Goal: Task Accomplishment & Management: Complete application form

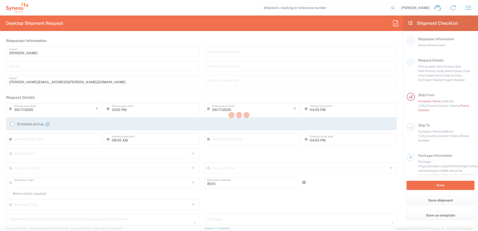
type input "Department"
type input "England"
type input "United Kingdom"
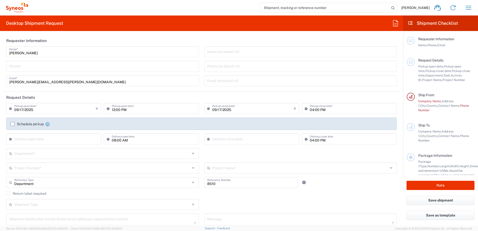
type input "Syneos Health UK Limited"
drag, startPoint x: 22, startPoint y: 67, endPoint x: 441, endPoint y: 9, distance: 422.7
click at [22, 67] on input "tel" at bounding box center [102, 66] width 187 height 9
type input "07802741374"
click at [56, 141] on input "text" at bounding box center [54, 138] width 81 height 9
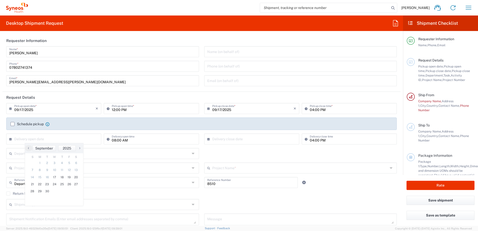
click at [10, 155] on icon at bounding box center [11, 154] width 5 height 8
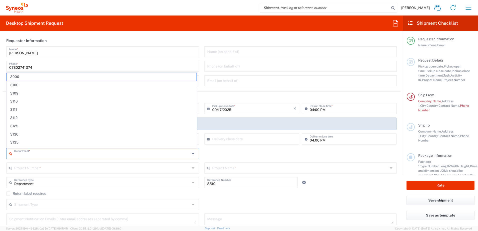
click at [16, 155] on input "text" at bounding box center [102, 153] width 176 height 9
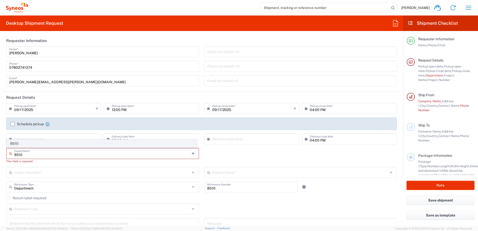
type input "8510"
click at [27, 144] on span "8510" at bounding box center [102, 144] width 190 height 8
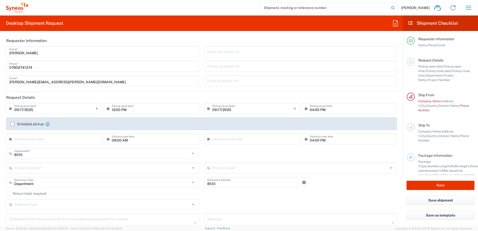
click at [68, 169] on input "text" at bounding box center [102, 167] width 176 height 9
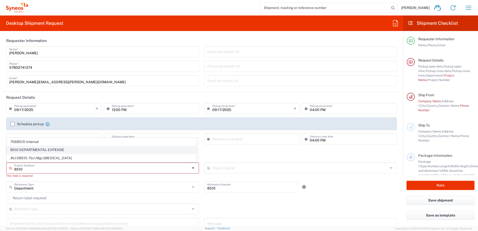
click at [64, 151] on span "8510 DEPARTMENTAL EXPENSE" at bounding box center [102, 150] width 190 height 8
type input "8510 DEPARTMENTAL EXPENSE"
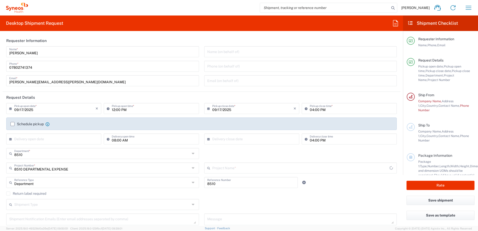
type input "8510 DEPARTMENTAL EXPENSE"
click at [330, 188] on div "Department Reference Type Department Account Type Activity ID Airline Appointme…" at bounding box center [202, 184] width 396 height 15
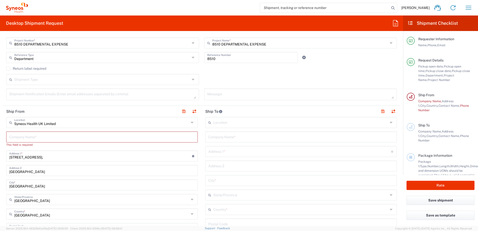
click at [72, 135] on input "text" at bounding box center [102, 136] width 186 height 9
type input "S"
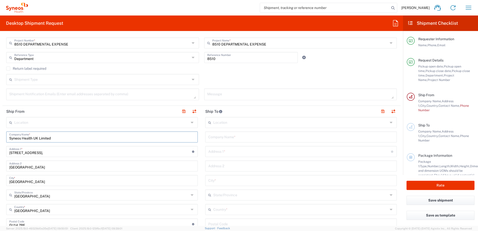
type input "Syneos Health UK Limited"
click at [231, 138] on input "text" at bounding box center [301, 136] width 186 height 9
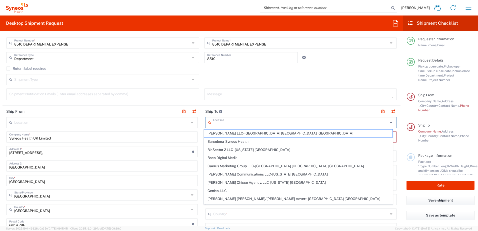
click at [234, 126] on input "text" at bounding box center [300, 122] width 175 height 9
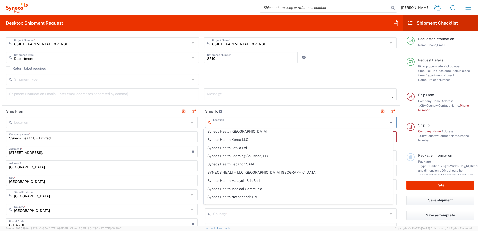
scroll to position [650, 0]
click at [247, 164] on span "Syneos Health Lebanon SARL" at bounding box center [298, 164] width 189 height 8
type input "Syneos Health Lebanon SARL"
type input "Syneos Health"
type input "Berytech Technology Pole"
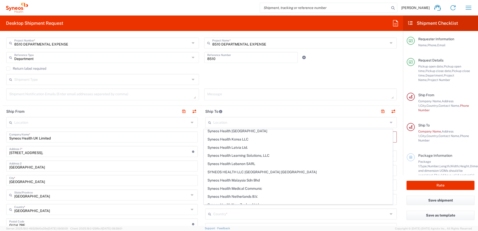
type input "Berytech Building, Campus of Science and Technology"
type input "Beirut"
type input "Lebanon"
type input "00000"
type input "Sender/Shipper"
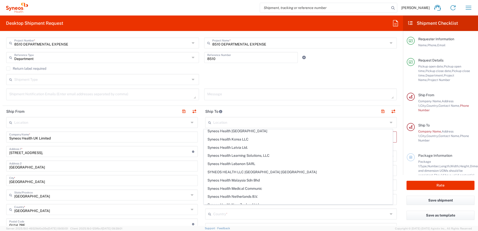
type input "Sender/Shipper"
type input "Delivery Duty Paid"
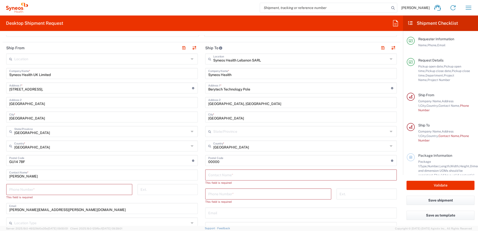
scroll to position [200, 0]
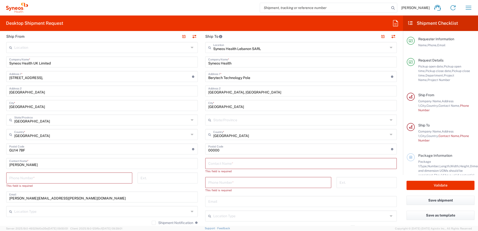
click at [246, 164] on input "text" at bounding box center [301, 163] width 186 height 9
type input "Pauline Khawand"
click at [224, 180] on input "tel" at bounding box center [268, 177] width 120 height 9
type input "9614539077"
click at [68, 177] on input "tel" at bounding box center [69, 177] width 120 height 9
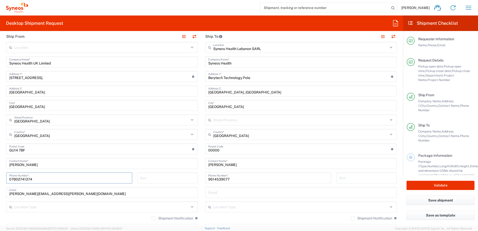
type input "07802741374"
click at [203, 179] on div "9614539077 Phone Number *" at bounding box center [268, 180] width 131 height 15
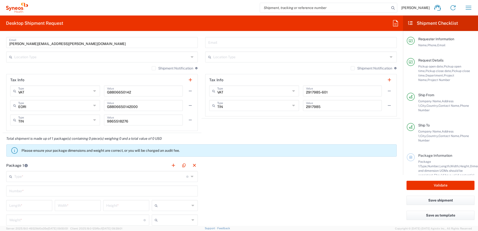
scroll to position [300, 0]
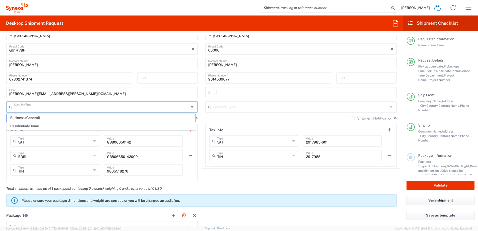
click at [38, 108] on input "text" at bounding box center [101, 106] width 175 height 9
click at [36, 114] on span "Business (General)" at bounding box center [101, 118] width 189 height 8
type input "Business (General)"
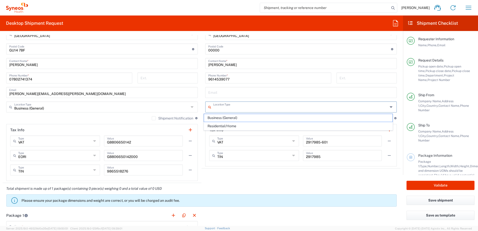
click at [215, 108] on input "text" at bounding box center [300, 106] width 175 height 9
click at [222, 120] on span "Business (General)" at bounding box center [298, 118] width 189 height 8
type input "Business (General)"
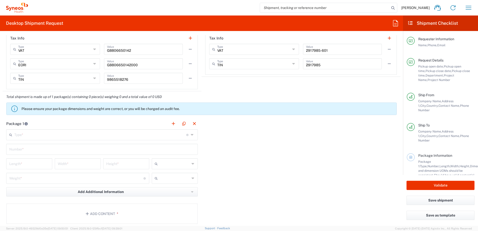
scroll to position [425, 0]
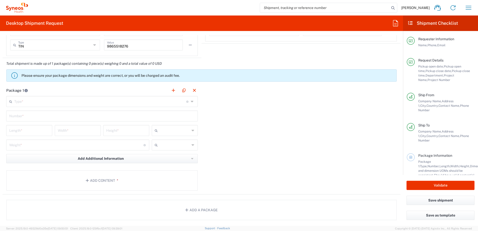
drag, startPoint x: 40, startPoint y: 104, endPoint x: 59, endPoint y: 102, distance: 19.4
click at [41, 103] on input "text" at bounding box center [100, 101] width 172 height 9
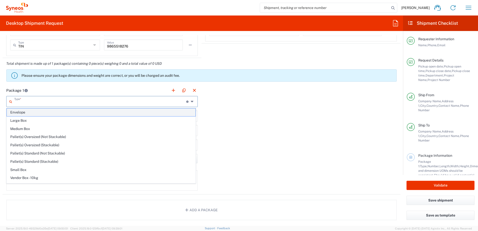
click at [59, 113] on span "Envelope" at bounding box center [101, 113] width 189 height 8
type input "Envelope"
type input "1"
type input "9.5"
type input "12.5"
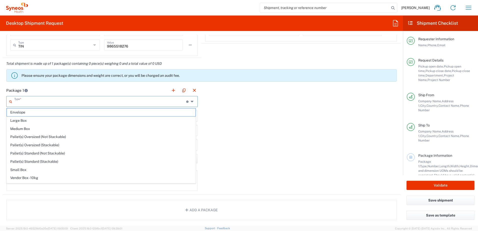
type input "0.25"
type input "in"
type input "0.45"
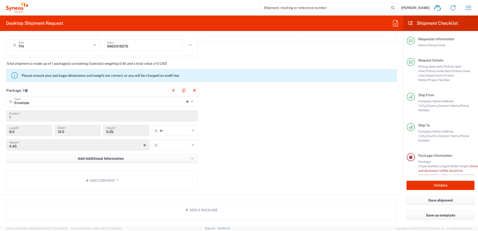
click at [169, 145] on input "text" at bounding box center [175, 145] width 30 height 8
click at [175, 156] on span "kgs" at bounding box center [173, 156] width 45 height 8
type input "kgs"
click at [171, 130] on input "text" at bounding box center [175, 131] width 30 height 8
click at [166, 150] on span "cm" at bounding box center [173, 150] width 45 height 8
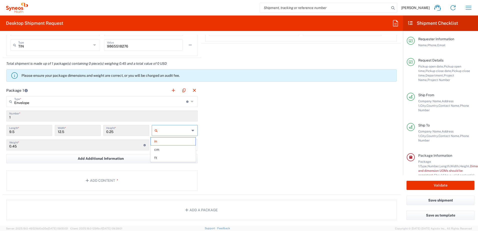
type input "24.13"
type input "31.75"
type input "0.64"
type input "cm"
click at [259, 142] on div "Package 1 Envelope Type * Material used to package goods Envelope Large Box Med…" at bounding box center [202, 140] width 398 height 110
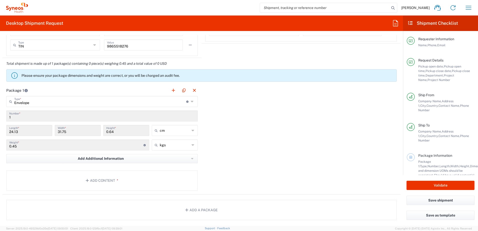
scroll to position [525, 0]
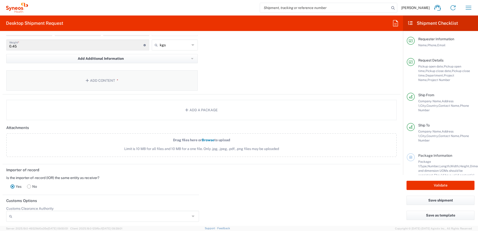
click at [98, 82] on button "Add Content *" at bounding box center [102, 80] width 192 height 21
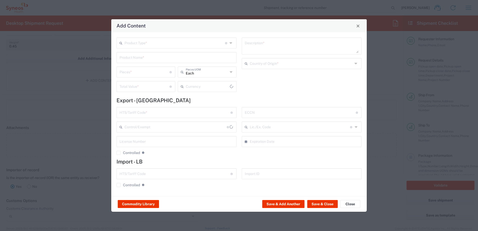
type input "US Dollar"
click at [162, 44] on input "text" at bounding box center [175, 42] width 101 height 9
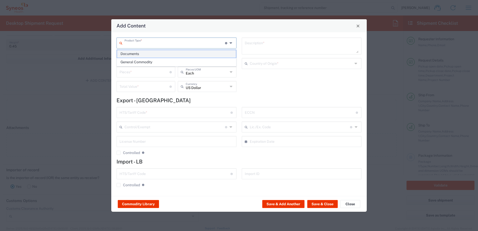
click at [158, 51] on span "Documents" at bounding box center [176, 54] width 119 height 8
type input "Documents"
type input "1"
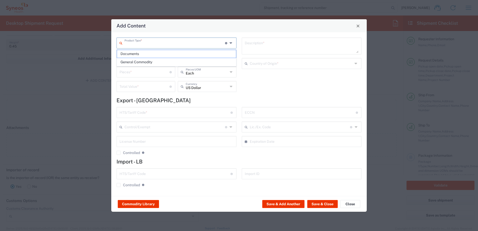
type textarea "Documents"
type input "United Kingdom"
type input "0000.00.0000"
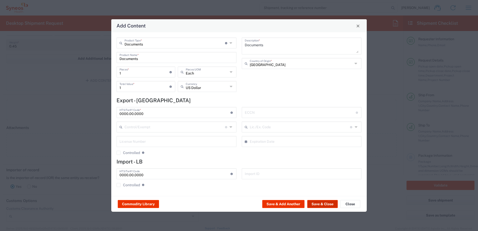
click at [323, 202] on button "Save & Close" at bounding box center [322, 204] width 31 height 8
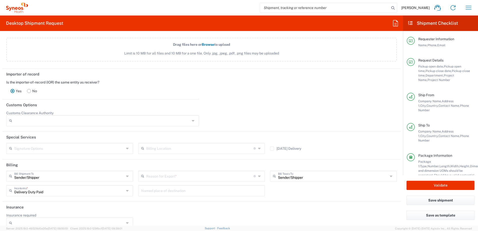
scroll to position [658, 0]
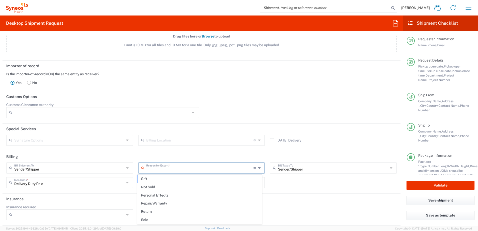
click at [158, 166] on input "text" at bounding box center [199, 167] width 107 height 9
click at [176, 187] on span "Not Sold" at bounding box center [200, 187] width 125 height 8
type input "Not Sold"
click at [327, 110] on div at bounding box center [301, 112] width 198 height 19
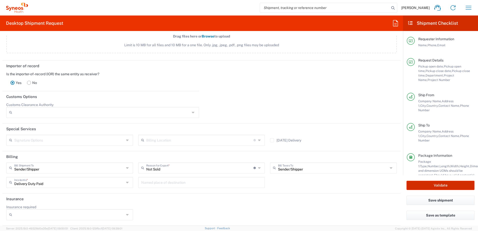
click at [438, 184] on button "Validate" at bounding box center [441, 185] width 68 height 9
type input "8510 DEPARTMENTAL EXPENSE"
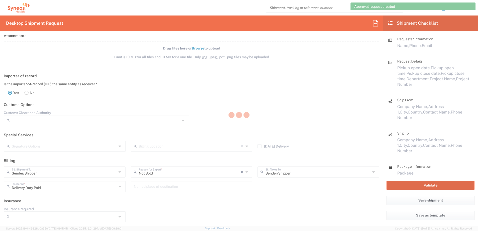
scroll to position [636, 0]
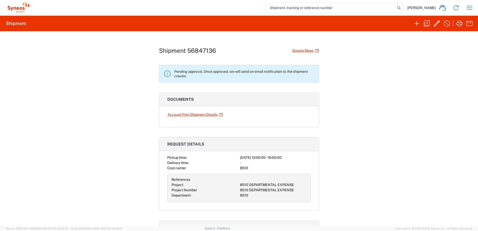
drag, startPoint x: 219, startPoint y: 49, endPoint x: 146, endPoint y: 58, distance: 73.1
click at [146, 58] on div "Shipment 56847136 Google Maps Pending approval. Once approved, we will send an …" at bounding box center [239, 128] width 478 height 195
drag, startPoint x: 146, startPoint y: 58, endPoint x: 200, endPoint y: 47, distance: 54.9
click at [200, 47] on h1 "Shipment 56847136" at bounding box center [187, 50] width 57 height 7
drag, startPoint x: 217, startPoint y: 52, endPoint x: 157, endPoint y: 51, distance: 59.8
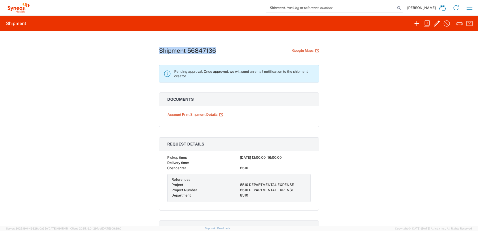
click at [159, 51] on div "Shipment 56847136 Google Maps" at bounding box center [239, 50] width 160 height 9
copy h1 "Shipment 56847136"
